Goal: Task Accomplishment & Management: Manage account settings

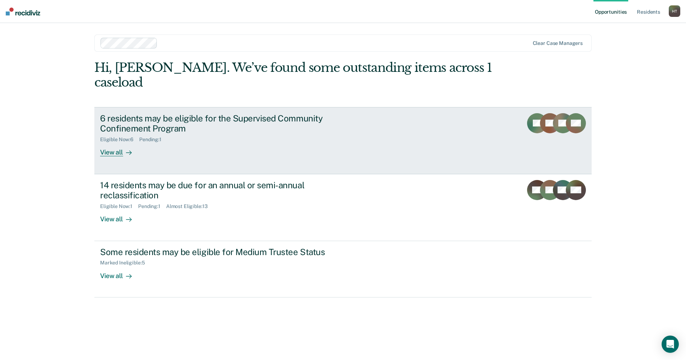
click at [123, 148] on div at bounding box center [127, 152] width 9 height 8
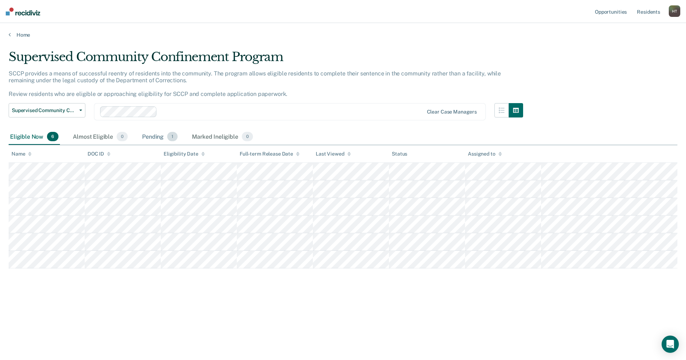
click at [155, 135] on div "Pending 1" at bounding box center [160, 137] width 38 height 16
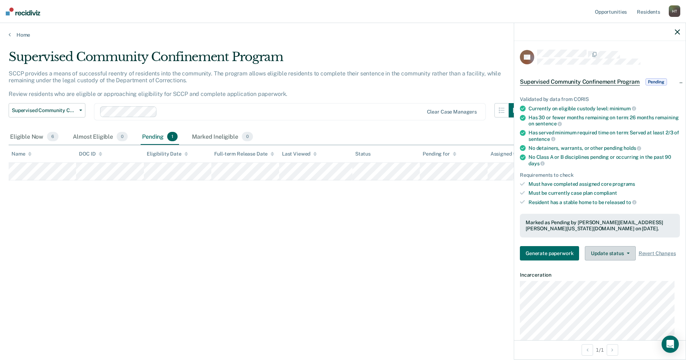
click at [609, 250] on button "Update status" at bounding box center [610, 253] width 51 height 14
click at [616, 270] on button "Revert from Pending" at bounding box center [619, 270] width 69 height 11
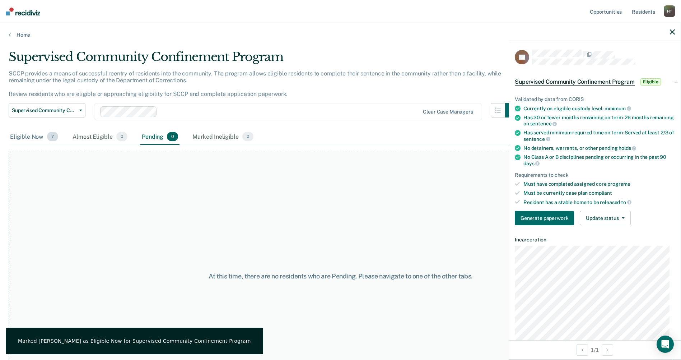
click at [39, 139] on div "Eligible Now 7" at bounding box center [34, 137] width 51 height 16
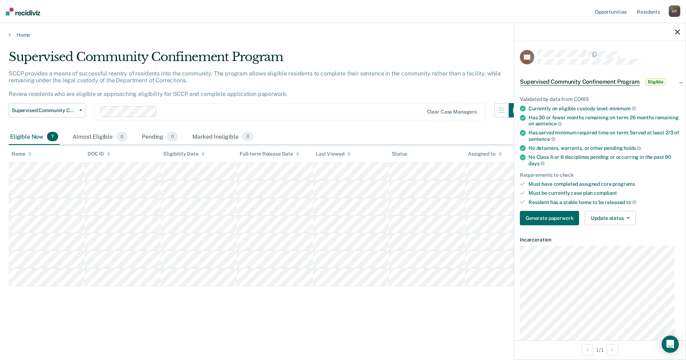
click at [677, 34] on icon "button" at bounding box center [677, 31] width 5 height 5
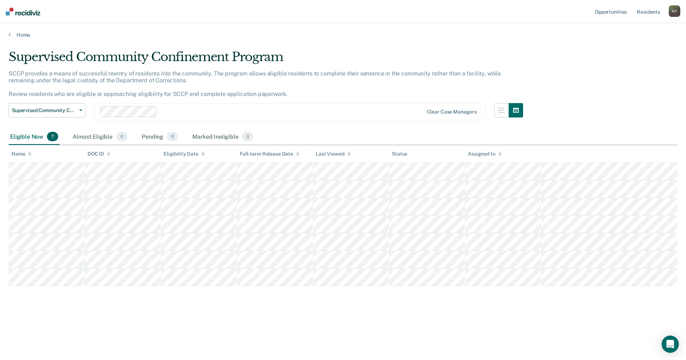
click at [122, 332] on main "Supervised Community Confinement Program SCCP provides a means of successful re…" at bounding box center [343, 197] width 686 height 319
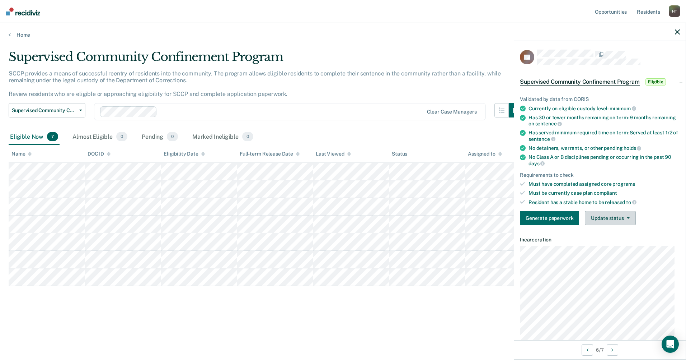
click at [613, 218] on button "Update status" at bounding box center [610, 218] width 51 height 14
click at [656, 211] on div "Generate paperwork Update status Mark Pending Mark Ineligible" at bounding box center [600, 218] width 160 height 14
click at [412, 129] on div "Eligible Now 7 Almost Eligible 0 Pending 0 Marked Ineligible 0" at bounding box center [343, 137] width 669 height 16
click at [678, 31] on icon "button" at bounding box center [677, 31] width 5 height 5
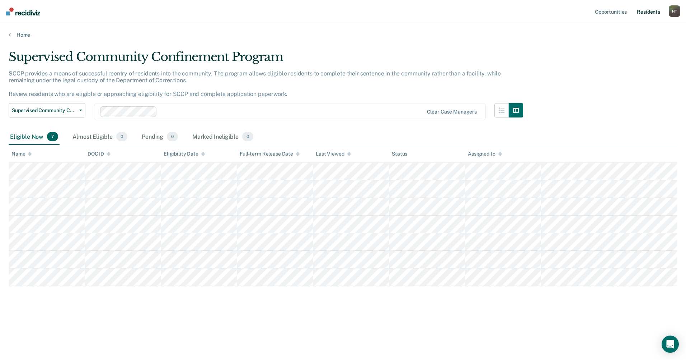
click at [648, 12] on link "Resident s" at bounding box center [649, 11] width 26 height 23
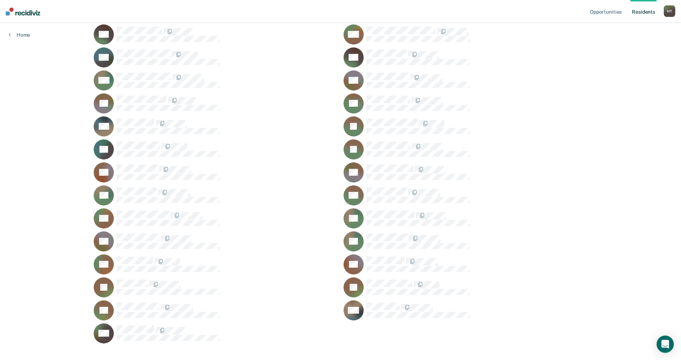
scroll to position [463, 0]
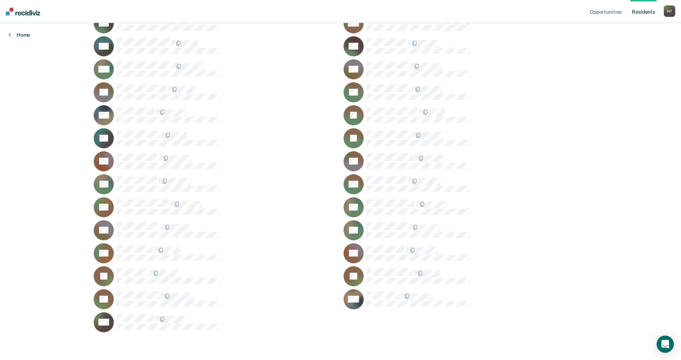
click at [18, 34] on link "Home" at bounding box center [20, 35] width 22 height 6
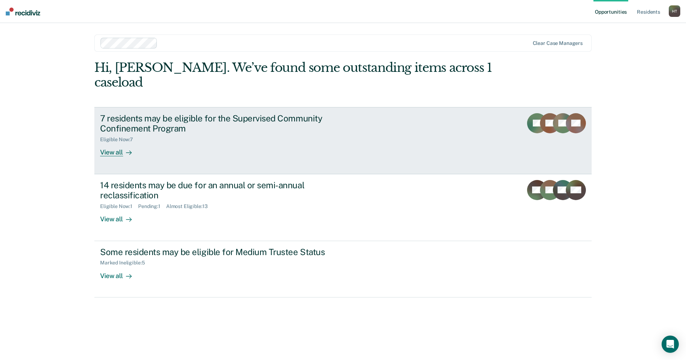
click at [113, 143] on div "View all" at bounding box center [120, 150] width 40 height 14
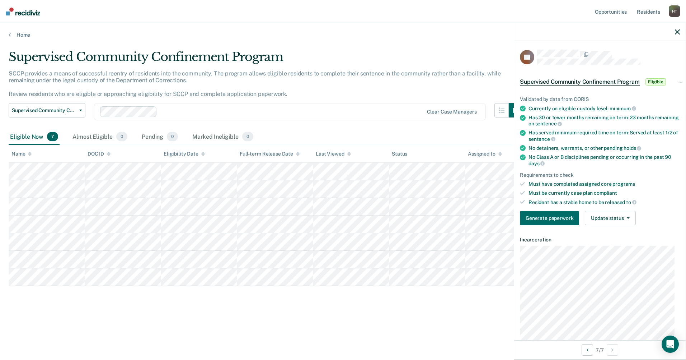
click at [407, 336] on main "Supervised Community Confinement Program SCCP provides a means of successful re…" at bounding box center [343, 197] width 686 height 319
click at [677, 29] on icon "button" at bounding box center [677, 31] width 5 height 5
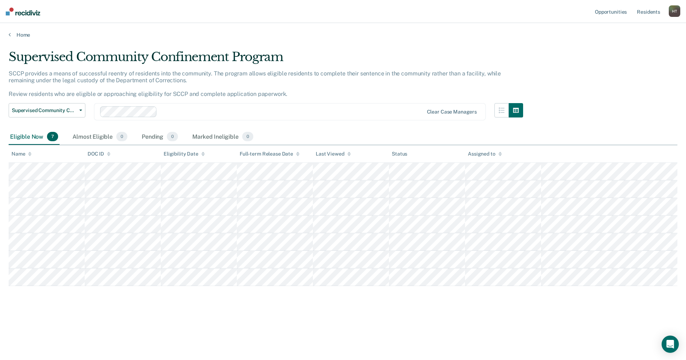
click at [328, 87] on div "SCCP provides a means of successful reentry of residents into the community. Th…" at bounding box center [266, 86] width 515 height 33
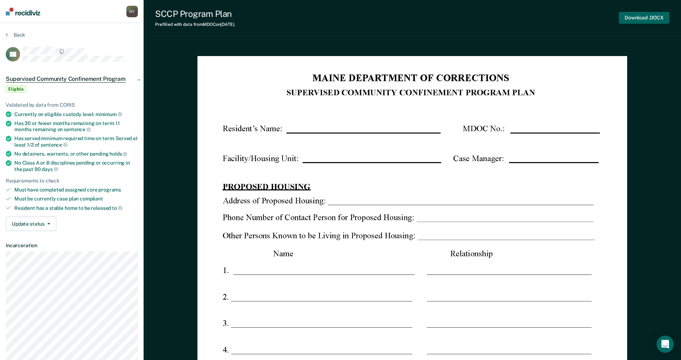
click at [650, 19] on button "Download .DOCX" at bounding box center [644, 18] width 51 height 12
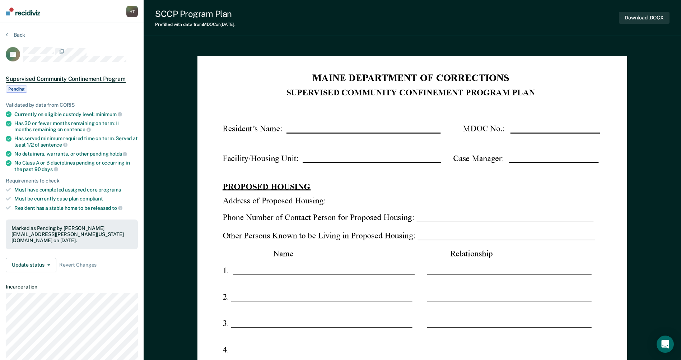
click at [117, 51] on div at bounding box center [80, 51] width 115 height 9
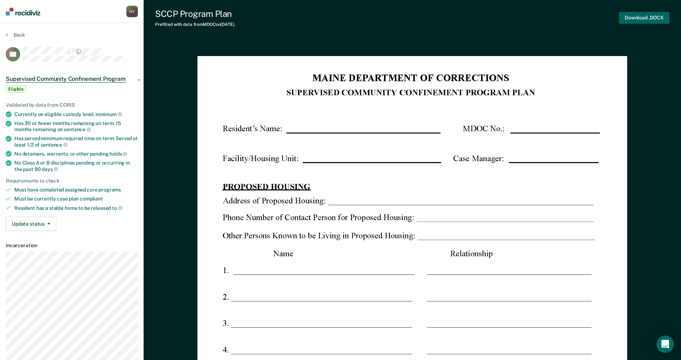
click at [644, 18] on button "Download .DOCX" at bounding box center [644, 18] width 51 height 12
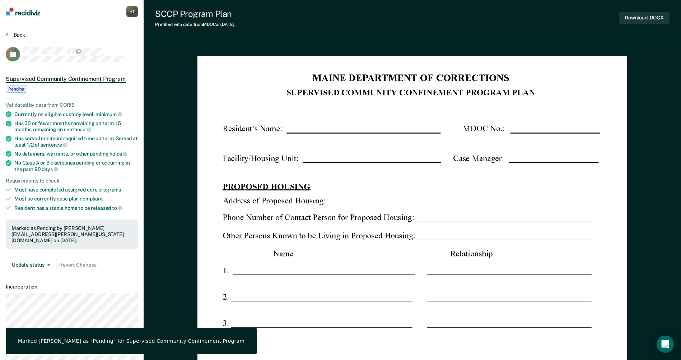
click at [14, 34] on button "Back" at bounding box center [15, 35] width 19 height 6
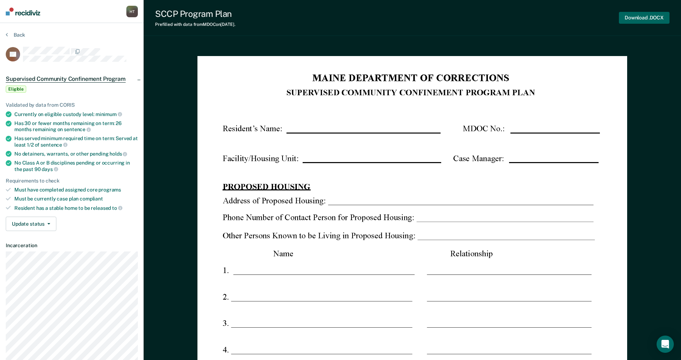
click at [641, 20] on button "Download .DOCX" at bounding box center [644, 18] width 51 height 12
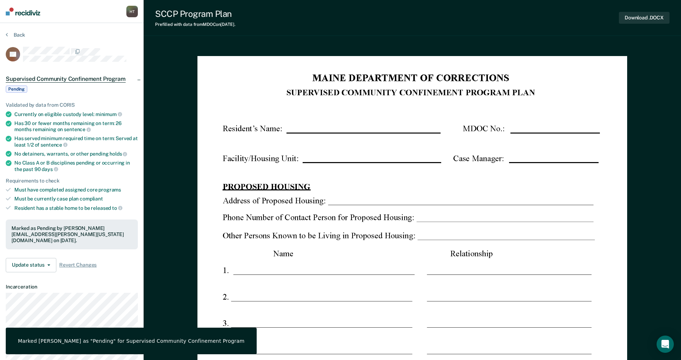
click at [481, 26] on div "SCCP Program Plan Prefilled with data from MDOC on [DATE] . Download .DOCX" at bounding box center [412, 18] width 537 height 36
click at [15, 33] on button "Back" at bounding box center [15, 35] width 19 height 6
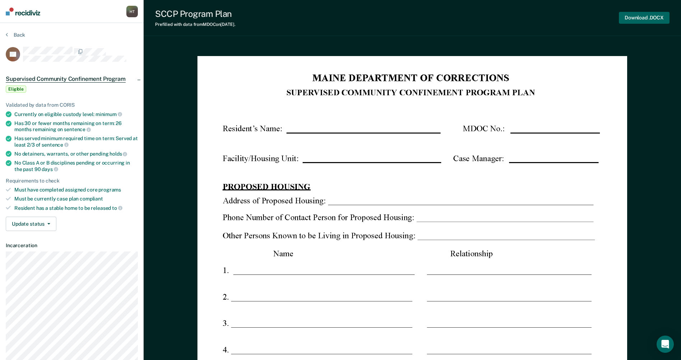
click at [646, 17] on button "Download .DOCX" at bounding box center [644, 18] width 51 height 12
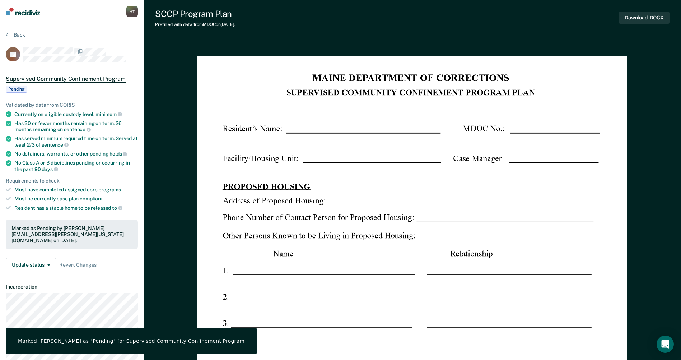
drag, startPoint x: 424, startPoint y: 43, endPoint x: 400, endPoint y: 40, distance: 23.5
click at [18, 34] on button "Back" at bounding box center [15, 35] width 19 height 6
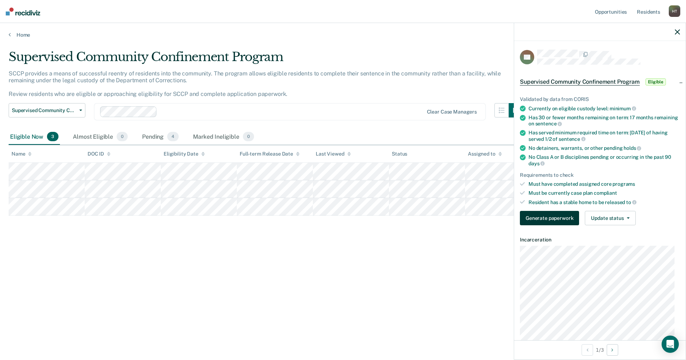
click at [555, 218] on button "Generate paperwork" at bounding box center [549, 218] width 59 height 14
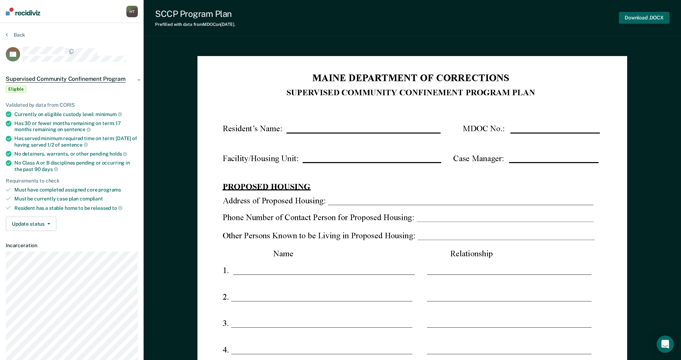
click at [652, 16] on button "Download .DOCX" at bounding box center [644, 18] width 51 height 12
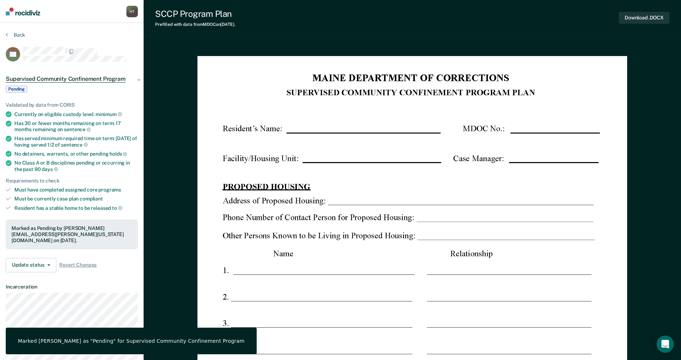
click at [14, 36] on button "Back" at bounding box center [15, 35] width 19 height 6
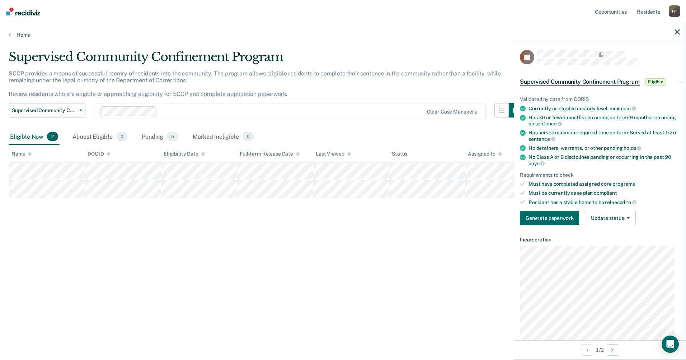
click at [466, 53] on div "Supervised Community Confinement Program" at bounding box center [266, 60] width 515 height 20
click at [680, 30] on icon "button" at bounding box center [677, 31] width 5 height 5
click at [617, 218] on button "Update status" at bounding box center [610, 218] width 51 height 14
click at [614, 245] on button "Mark Ineligible" at bounding box center [619, 246] width 69 height 11
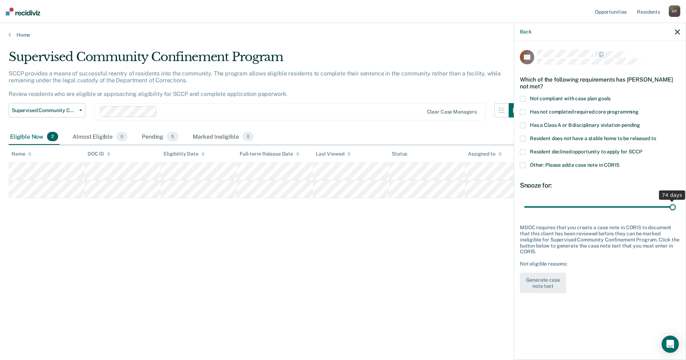
drag, startPoint x: 587, startPoint y: 206, endPoint x: 687, endPoint y: 207, distance: 100.9
type input "74"
click at [676, 207] on input "range" at bounding box center [599, 206] width 151 height 13
click at [523, 165] on span at bounding box center [523, 165] width 6 height 6
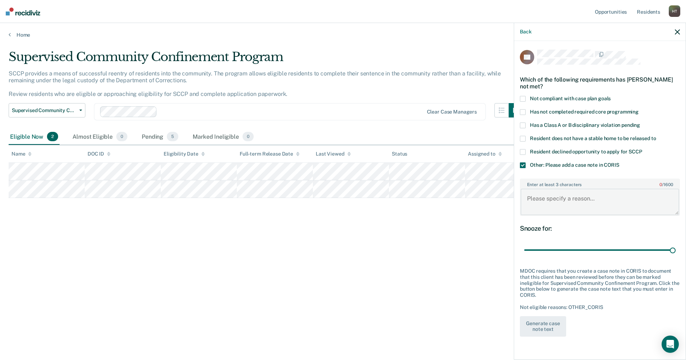
click at [546, 195] on textarea "Enter at least 3 characters 0 / 1600" at bounding box center [600, 201] width 159 height 27
type textarea "Release date coming in the next 90 days."
click at [550, 326] on button "Generate case note text" at bounding box center [543, 326] width 46 height 21
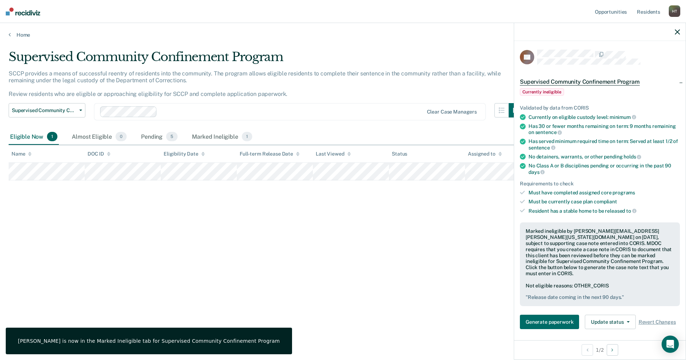
click at [681, 31] on div at bounding box center [600, 32] width 172 height 18
click at [676, 32] on icon "button" at bounding box center [677, 31] width 5 height 5
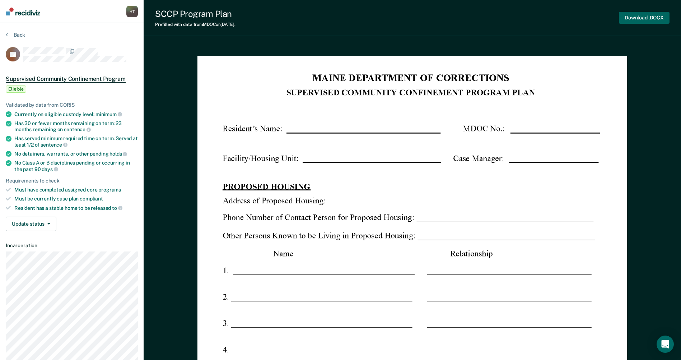
click at [654, 19] on button "Download .DOCX" at bounding box center [644, 18] width 51 height 12
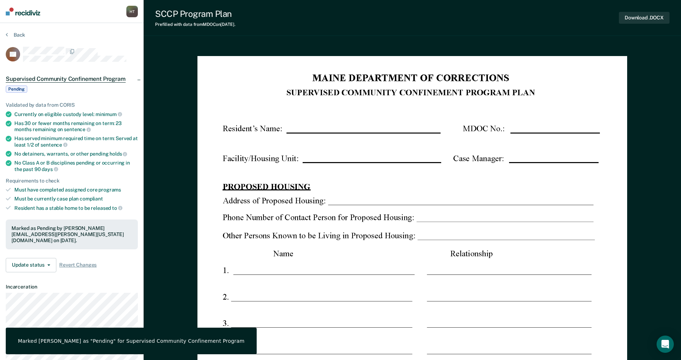
click at [19, 35] on button "Back" at bounding box center [15, 35] width 19 height 6
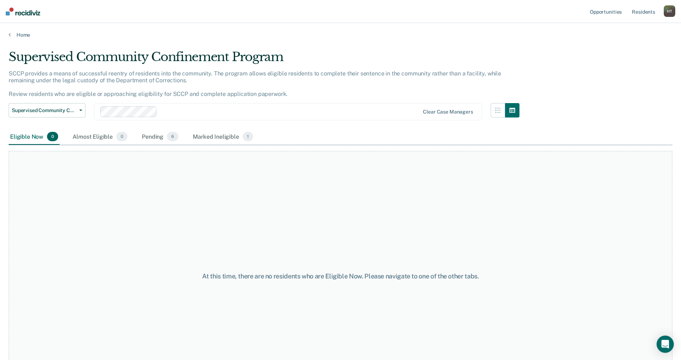
click at [673, 12] on div "H T" at bounding box center [669, 10] width 11 height 11
click at [629, 47] on link "Log Out" at bounding box center [641, 47] width 58 height 6
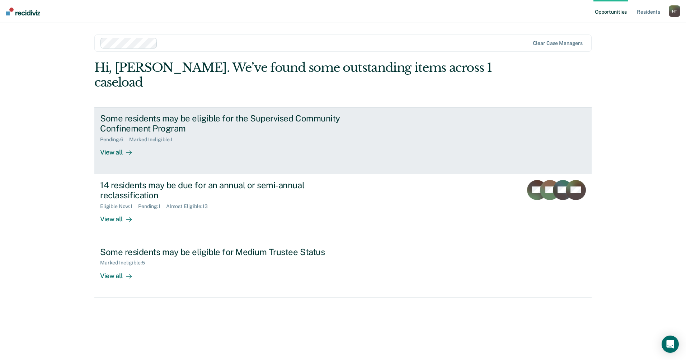
click at [117, 143] on div "View all" at bounding box center [120, 150] width 40 height 14
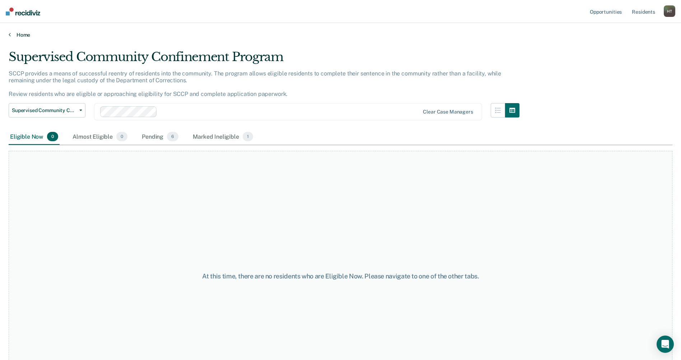
click at [22, 36] on link "Home" at bounding box center [341, 35] width 664 height 6
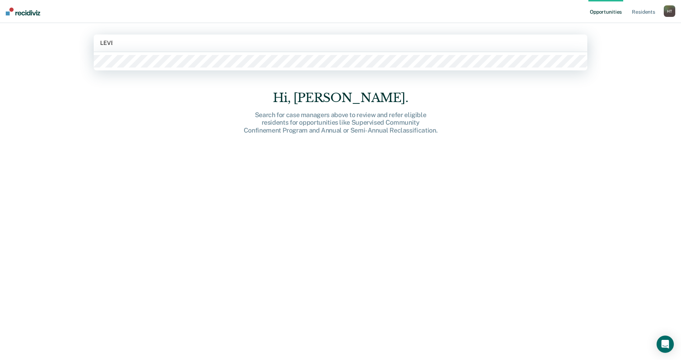
type input "LEVER"
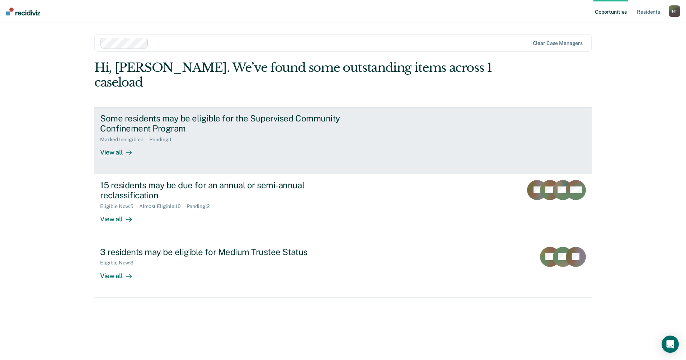
click at [112, 143] on div "View all" at bounding box center [120, 150] width 40 height 14
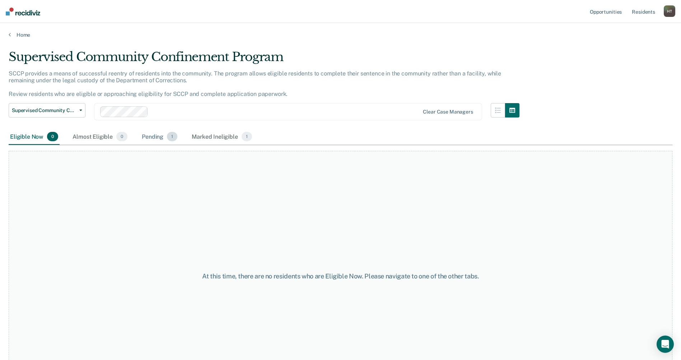
click at [148, 137] on div "Pending 1" at bounding box center [159, 137] width 38 height 16
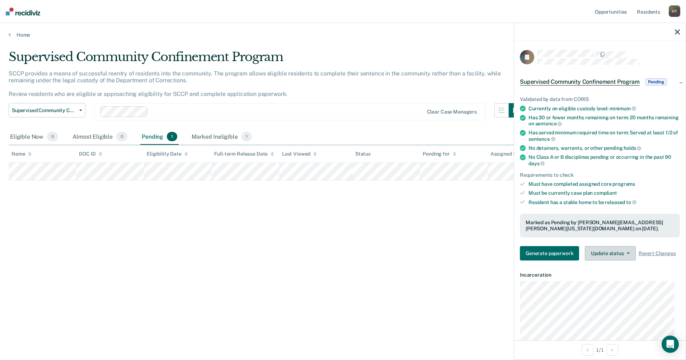
click at [620, 254] on button "Update status" at bounding box center [610, 253] width 51 height 14
click at [617, 270] on button "Revert from Pending" at bounding box center [619, 270] width 69 height 11
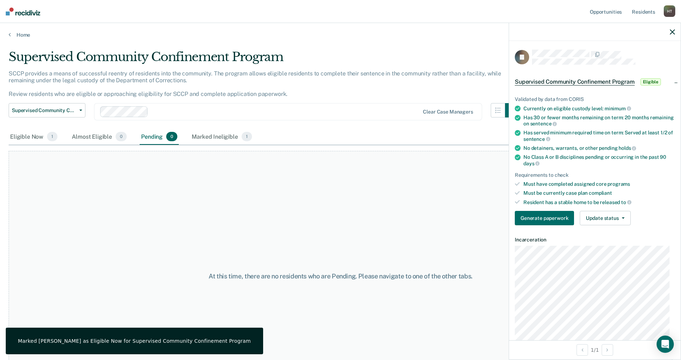
click at [346, 124] on div "Supervised Community Confinement Program Supervised Community Confinement Progr…" at bounding box center [264, 116] width 511 height 26
click at [211, 136] on div "Marked Ineligible 1" at bounding box center [221, 137] width 63 height 16
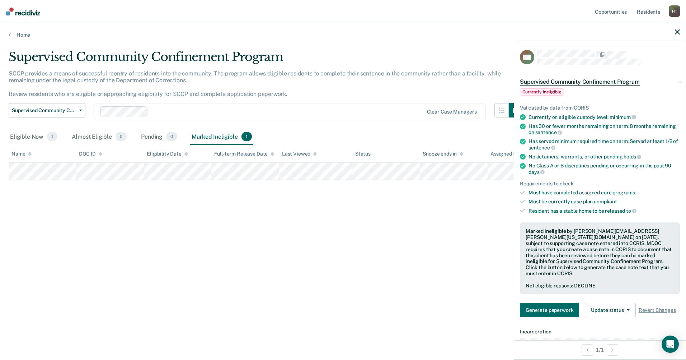
click at [460, 231] on div "Supervised Community Confinement Program SCCP provides a means of successful re…" at bounding box center [343, 178] width 669 height 256
click at [678, 33] on icon "button" at bounding box center [677, 31] width 5 height 5
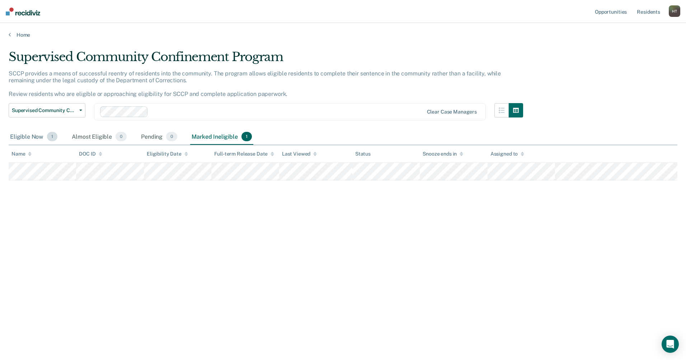
click at [29, 139] on div "Eligible Now 1" at bounding box center [34, 137] width 50 height 16
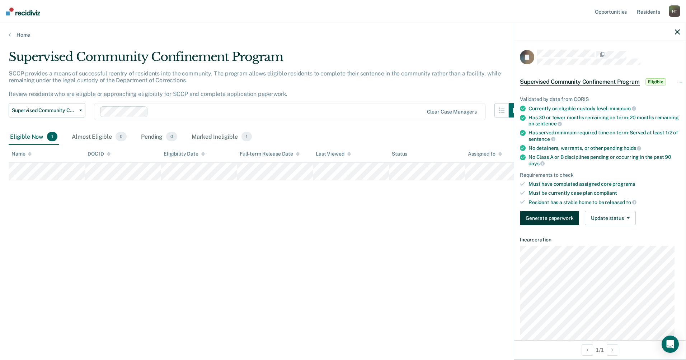
click at [548, 218] on button "Generate paperwork" at bounding box center [549, 218] width 59 height 14
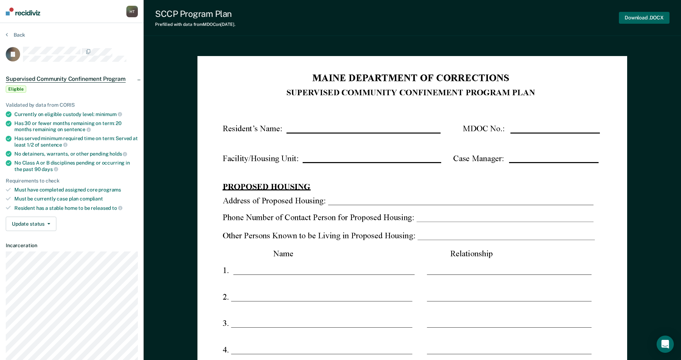
click at [646, 18] on button "Download .DOCX" at bounding box center [644, 18] width 51 height 12
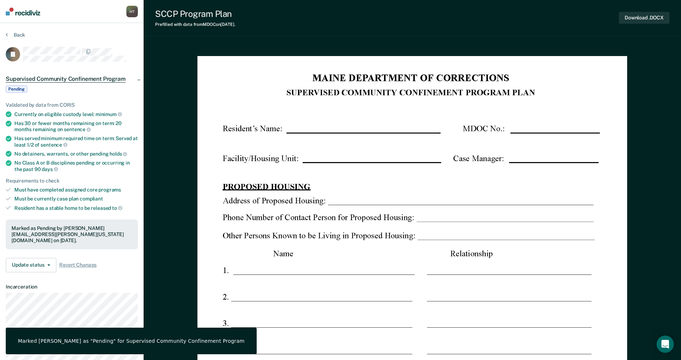
click at [19, 36] on button "Back" at bounding box center [15, 35] width 19 height 6
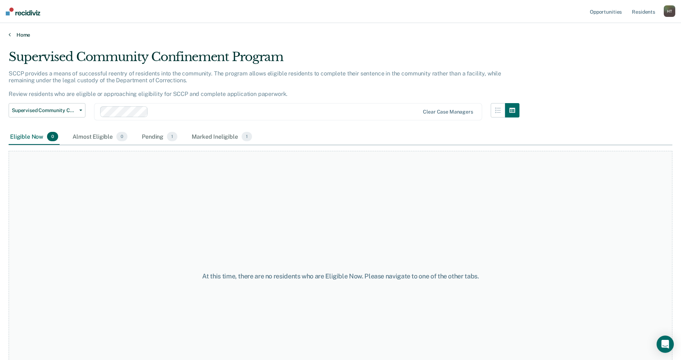
click at [25, 36] on link "Home" at bounding box center [341, 35] width 664 height 6
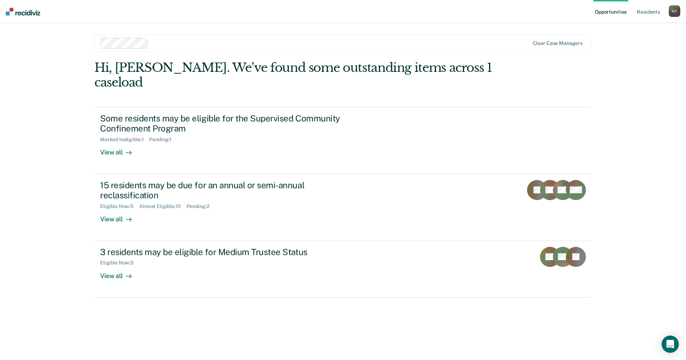
click at [674, 12] on div "H T" at bounding box center [674, 10] width 11 height 11
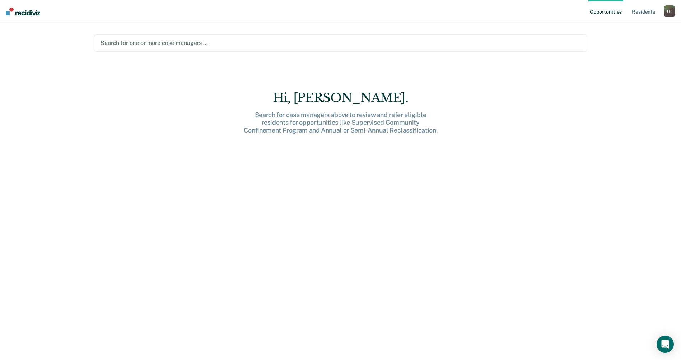
click at [666, 10] on div "H T" at bounding box center [669, 10] width 11 height 11
click at [625, 48] on link "Log Out" at bounding box center [641, 47] width 58 height 6
click at [641, 11] on link "Resident s" at bounding box center [643, 11] width 26 height 23
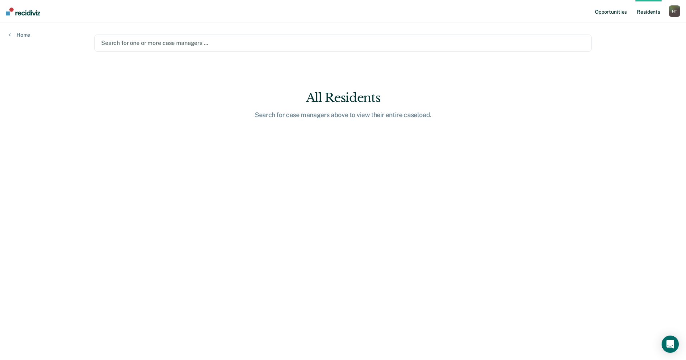
click at [614, 12] on link "Opportunities" at bounding box center [611, 11] width 35 height 23
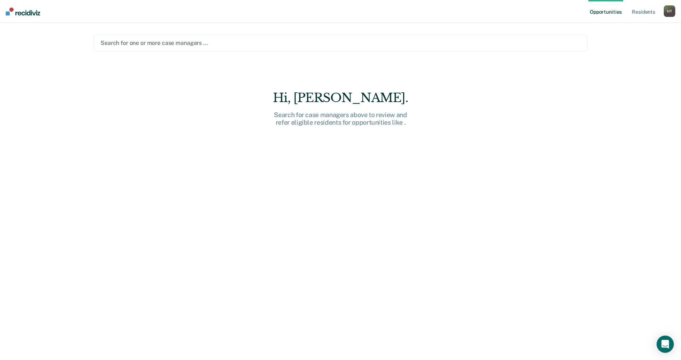
click at [108, 43] on div at bounding box center [341, 43] width 480 height 8
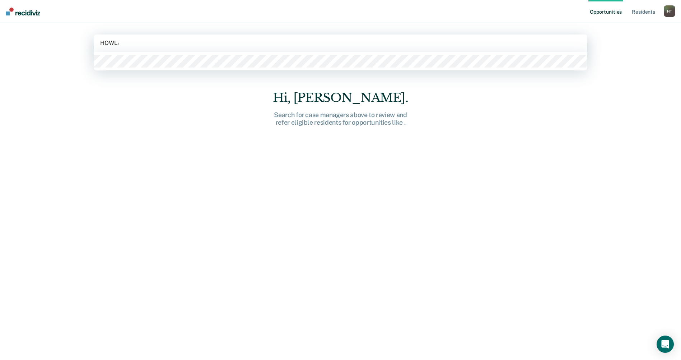
type input "HOWLAND"
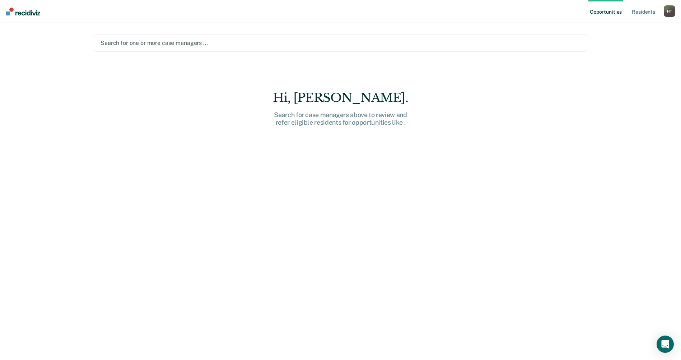
click at [672, 10] on div "H T" at bounding box center [669, 10] width 11 height 11
click at [631, 46] on link "Log Out" at bounding box center [641, 47] width 58 height 6
